Goal: Navigation & Orientation: Find specific page/section

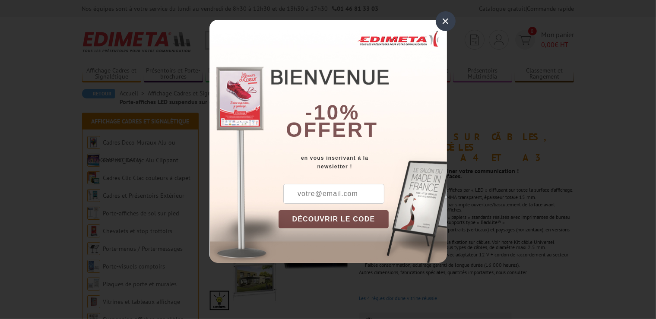
click at [445, 21] on div "×" at bounding box center [446, 21] width 20 height 20
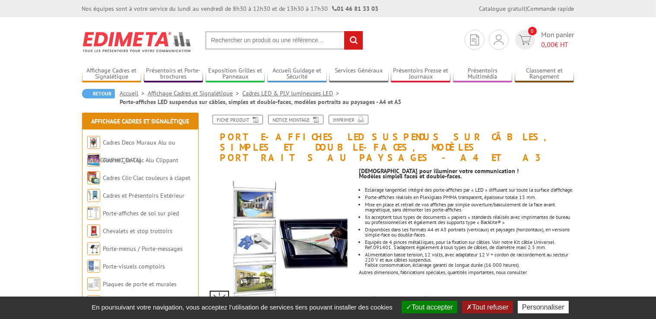
click at [433, 307] on button "Tout accepter" at bounding box center [430, 307] width 56 height 13
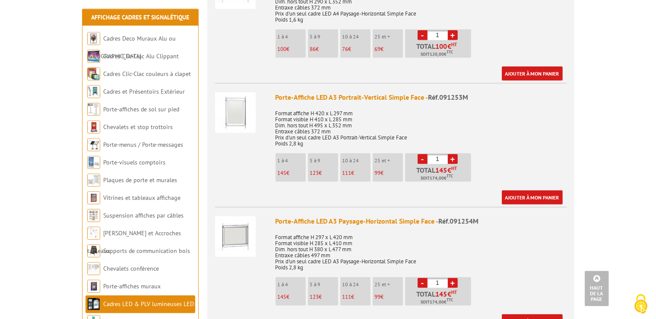
scroll to position [532, 0]
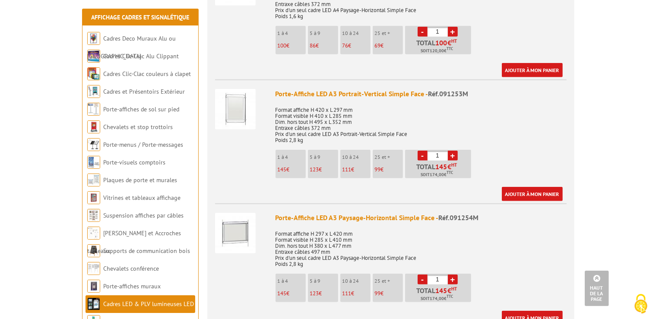
click at [203, 296] on div "Prix indiqué HT Etablir un devis ou passer commande Porte-Affiche LED A4 Portra…" at bounding box center [391, 319] width 380 height 1008
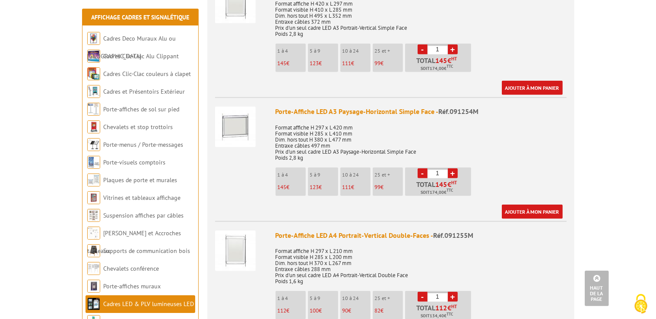
scroll to position [1171, 0]
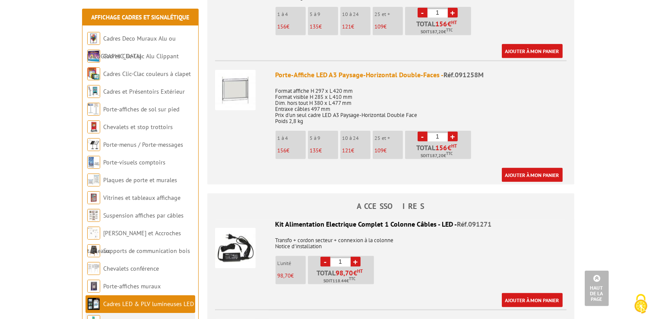
click at [106, 319] on link "Supports PLV" at bounding box center [120, 322] width 35 height 8
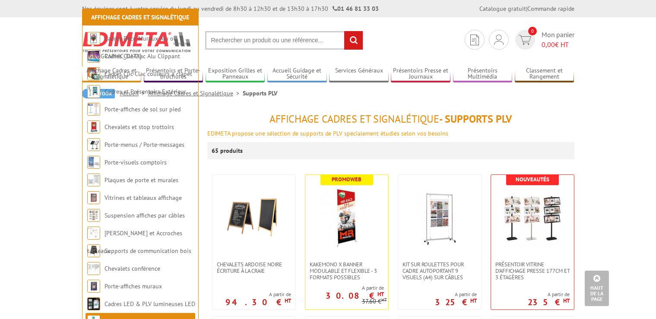
scroll to position [745, 0]
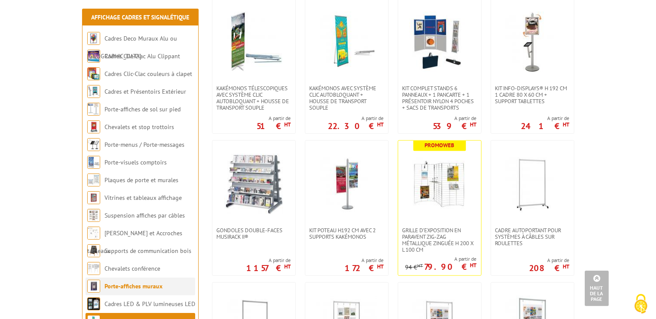
click at [134, 285] on link "Porte-affiches muraux" at bounding box center [134, 287] width 58 height 8
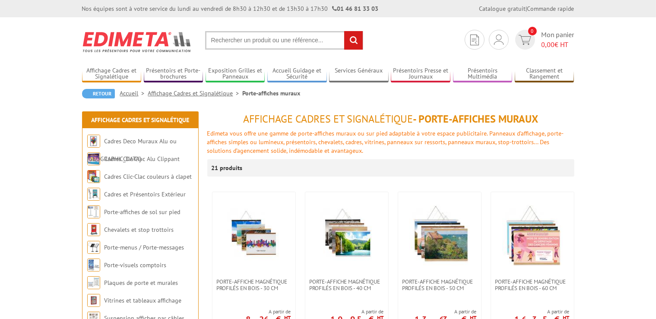
scroll to position [425, 0]
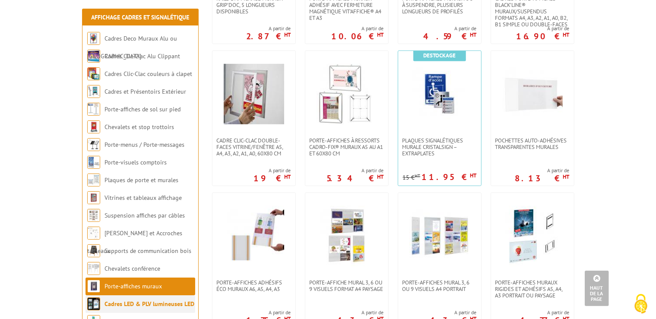
click at [124, 305] on link "Cadres LED & PLV lumineuses LED" at bounding box center [150, 304] width 90 height 8
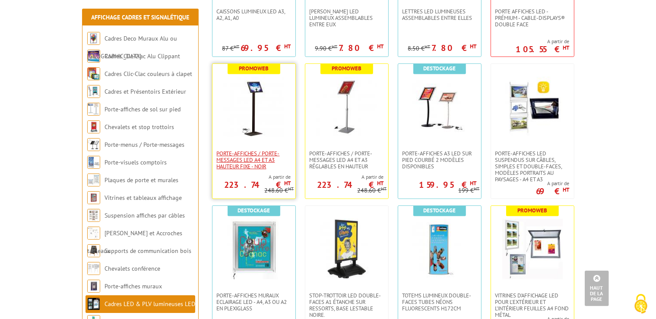
scroll to position [532, 0]
